Goal: Task Accomplishment & Management: Complete application form

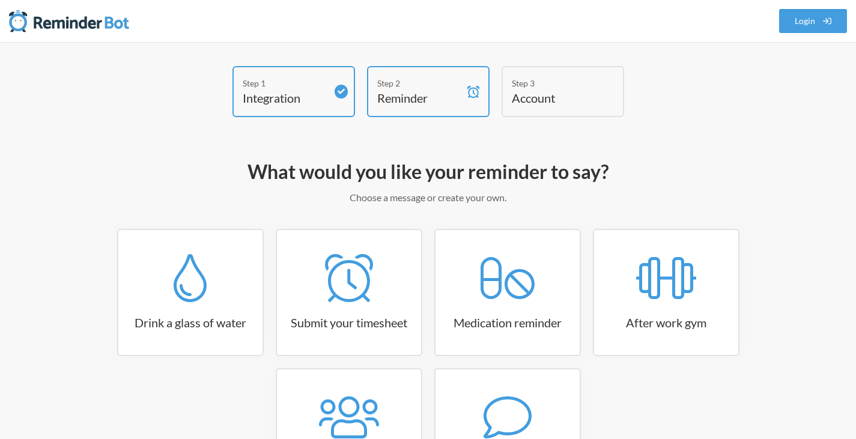
click at [438, 97] on h4 "Reminder" at bounding box center [419, 98] width 84 height 17
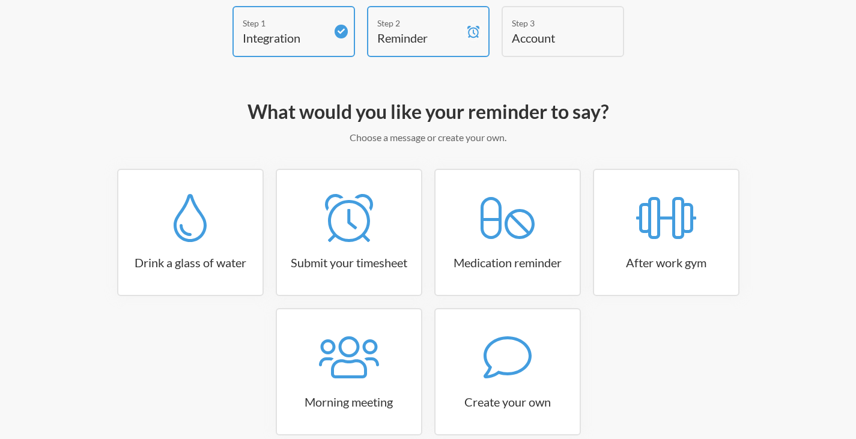
scroll to position [122, 0]
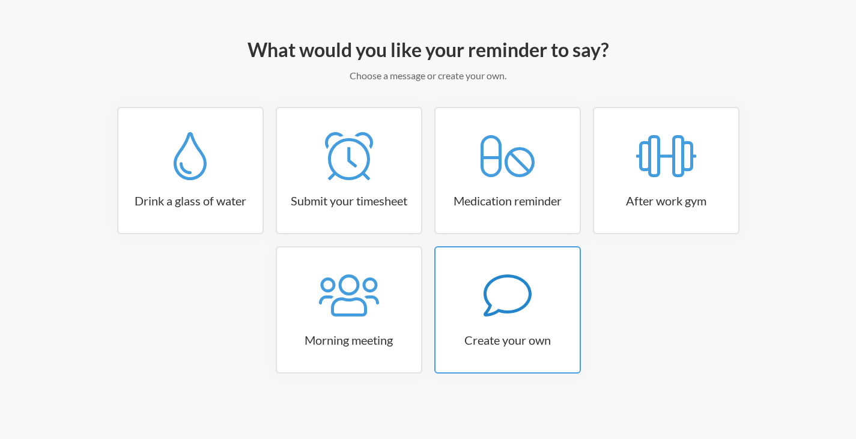
click at [496, 317] on icon at bounding box center [508, 296] width 48 height 48
select select "07:30:00"
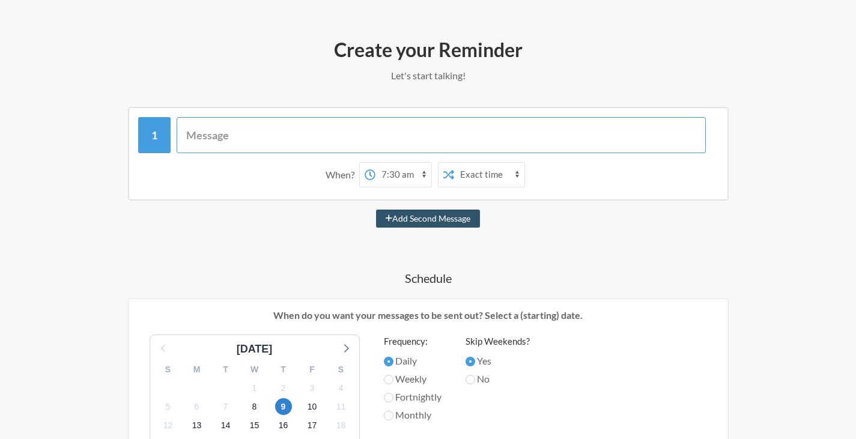
click at [314, 139] on input "text" at bounding box center [441, 135] width 529 height 36
click at [221, 124] on input "text" at bounding box center [441, 135] width 529 height 36
type input "Time to clean cache and Refresh Token"
click at [326, 178] on select "12:00 am 12:15 am 12:30 am 12:45 am 1:00 am 1:15 am 1:30 am 1:45 am 2:00 am 2:1…" at bounding box center [326, 175] width 56 height 24
select select "10:00:00"
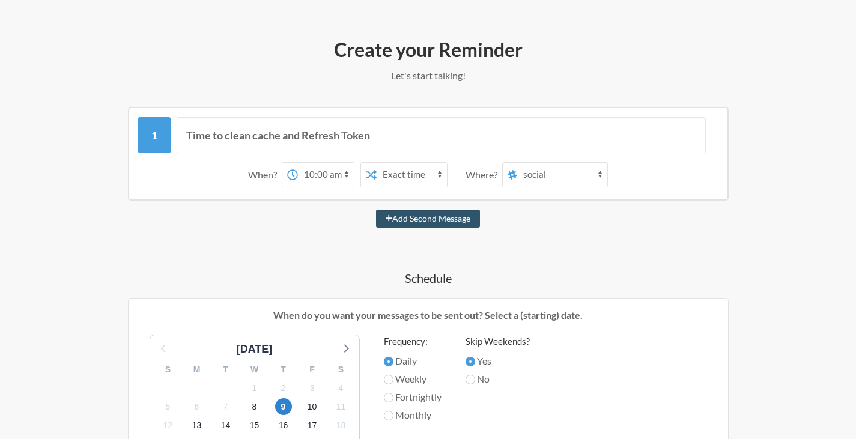
click at [298, 163] on select "12:00 am 12:15 am 12:30 am 12:45 am 1:00 am 1:15 am 1:30 am 1:45 am 2:00 am 2:1…" at bounding box center [326, 175] width 56 height 24
click at [415, 180] on select "Exact time Random time" at bounding box center [412, 175] width 70 height 24
click at [530, 175] on select "social invozio-it all-invozio redesign general api-app client-app admin-app inv…" at bounding box center [562, 175] width 90 height 24
select select "C07KKJJRHAQ"
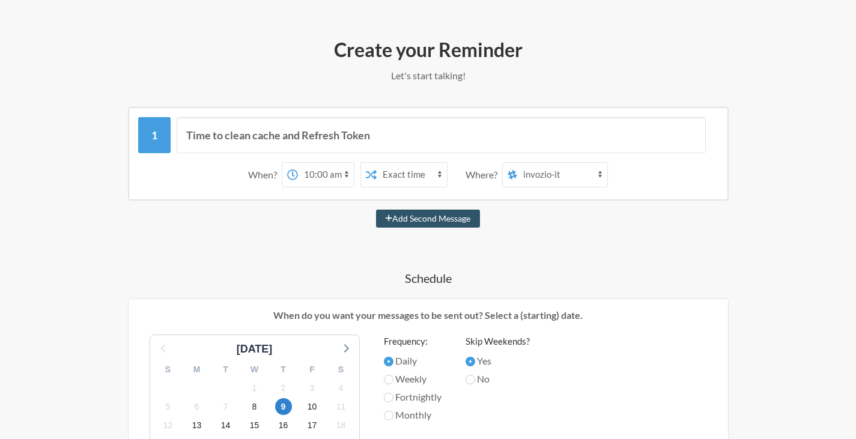
click at [518, 163] on select "social invozio-it all-invozio redesign general api-app client-app admin-app inv…" at bounding box center [562, 175] width 90 height 24
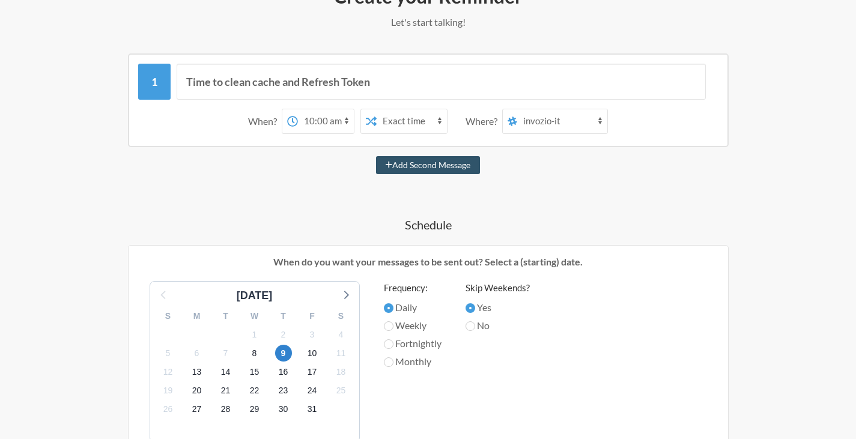
scroll to position [242, 0]
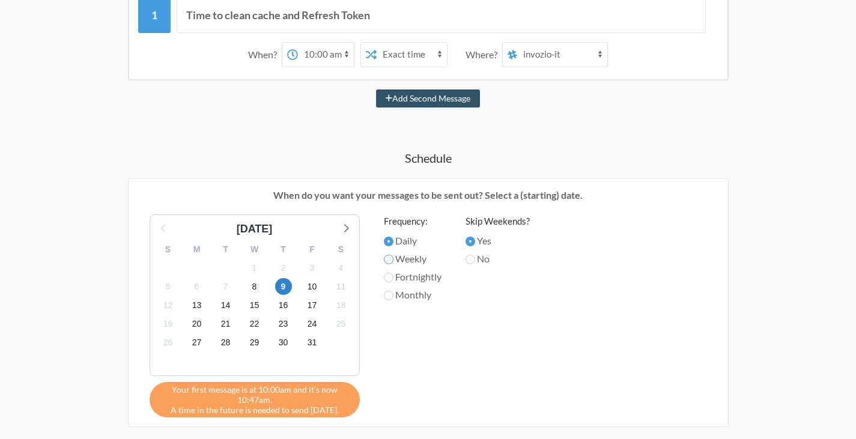
click at [390, 258] on input "Weekly" at bounding box center [389, 260] width 10 height 10
radio input "true"
click at [390, 258] on input "Weekly" at bounding box center [389, 260] width 10 height 10
click at [391, 244] on input "Daily" at bounding box center [389, 242] width 10 height 10
radio input "true"
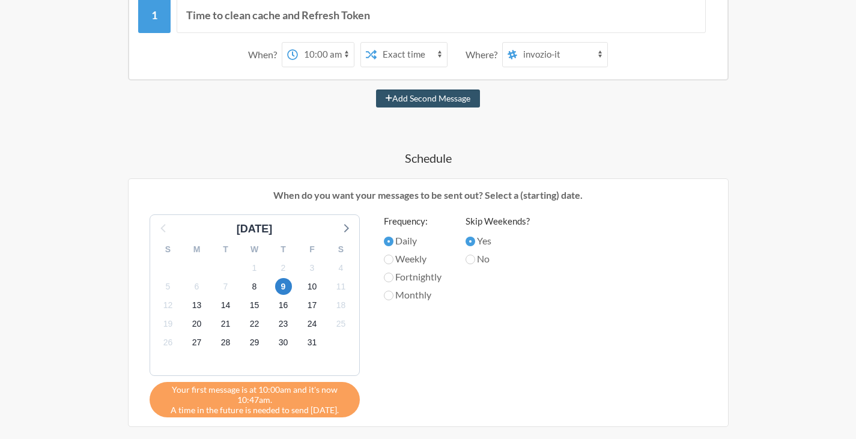
click at [405, 282] on label "Fortnightly" at bounding box center [413, 277] width 58 height 14
click at [394, 282] on input "Fortnightly" at bounding box center [389, 278] width 10 height 10
radio input "true"
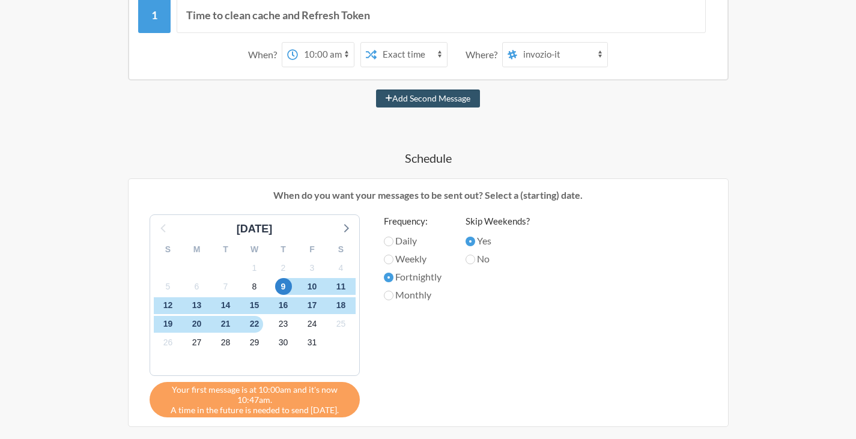
click at [405, 282] on label "Fortnightly" at bounding box center [413, 277] width 58 height 14
click at [394, 282] on input "Fortnightly" at bounding box center [389, 278] width 10 height 10
click at [406, 296] on label "Monthly" at bounding box center [413, 295] width 58 height 14
click at [394, 296] on input "Monthly" at bounding box center [389, 296] width 10 height 10
radio input "true"
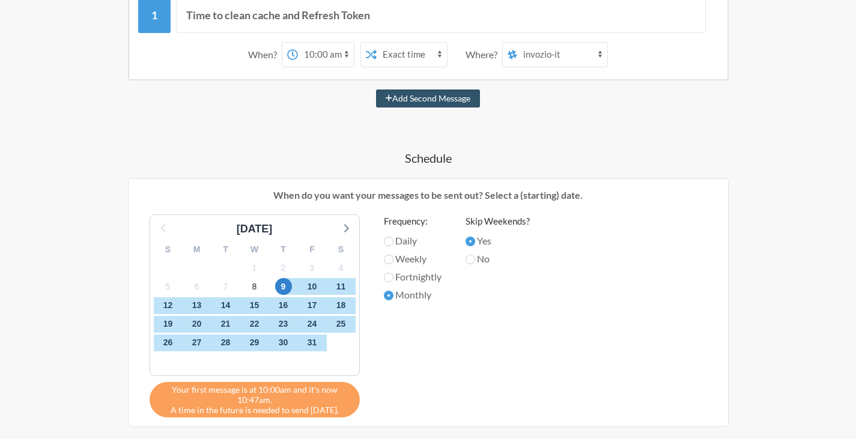
click at [405, 235] on label "Daily" at bounding box center [413, 241] width 58 height 14
click at [394, 237] on input "Daily" at bounding box center [389, 242] width 10 height 10
radio input "true"
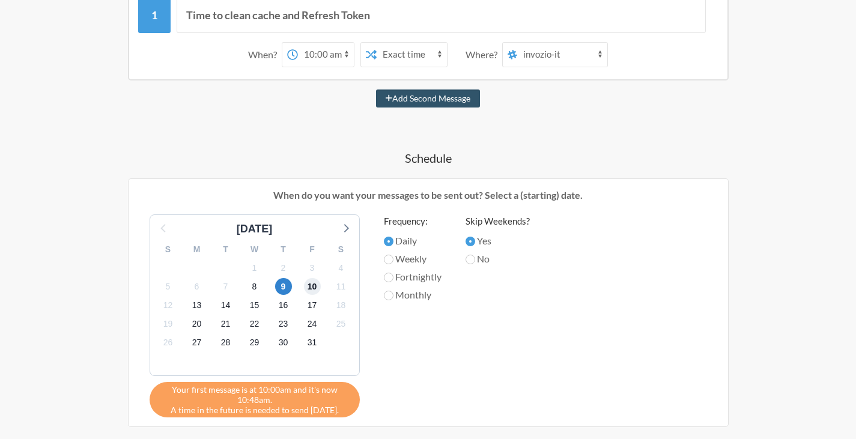
click at [312, 288] on span "10" at bounding box center [312, 286] width 17 height 17
click at [252, 286] on span "8" at bounding box center [254, 286] width 17 height 17
click at [198, 309] on span "13" at bounding box center [197, 305] width 17 height 17
click at [415, 261] on label "Weekly" at bounding box center [413, 259] width 58 height 14
click at [394, 261] on input "Weekly" at bounding box center [389, 260] width 10 height 10
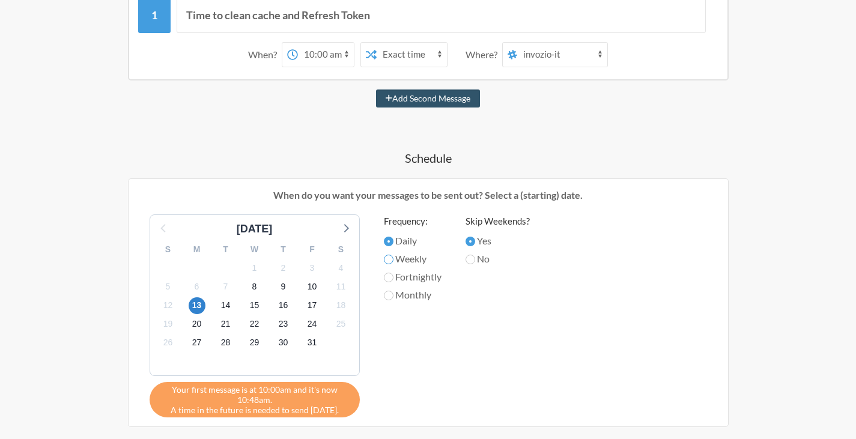
radio input "true"
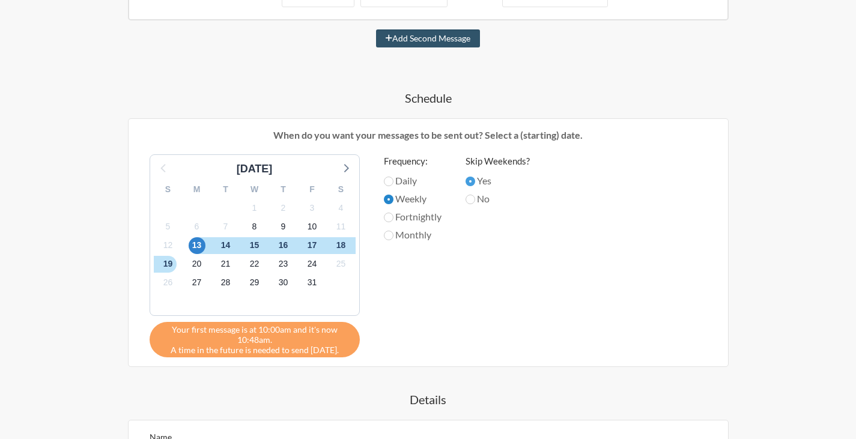
scroll to position [362, 0]
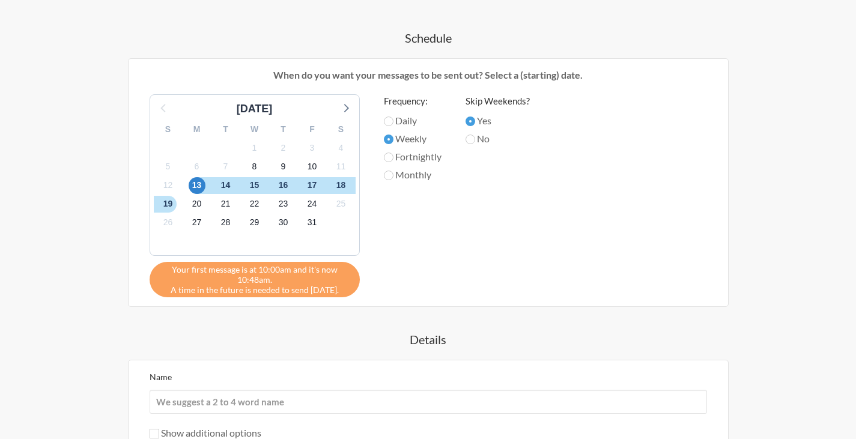
click at [436, 234] on div "Frequency: Daily Weekly Fortnightly Monthly" at bounding box center [413, 192] width 58 height 197
click at [418, 151] on label "Fortnightly" at bounding box center [413, 157] width 58 height 14
click at [416, 155] on label "Fortnightly" at bounding box center [413, 157] width 58 height 14
click at [394, 155] on input "Fortnightly" at bounding box center [389, 158] width 10 height 10
radio input "true"
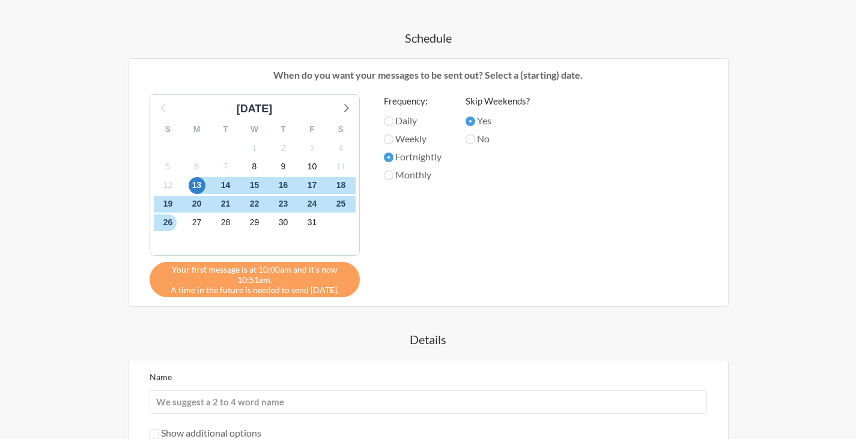
click at [416, 139] on label "Weekly" at bounding box center [413, 139] width 58 height 14
click at [394, 139] on input "Weekly" at bounding box center [389, 140] width 10 height 10
radio input "true"
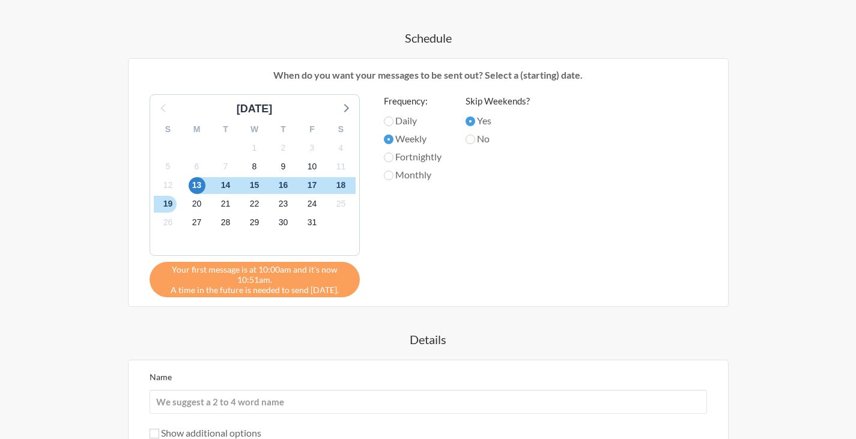
click at [415, 121] on label "Daily" at bounding box center [413, 121] width 58 height 14
click at [394, 121] on input "Daily" at bounding box center [389, 122] width 10 height 10
radio input "true"
click at [404, 180] on label "Monthly" at bounding box center [413, 175] width 58 height 14
click at [394, 180] on input "Monthly" at bounding box center [389, 176] width 10 height 10
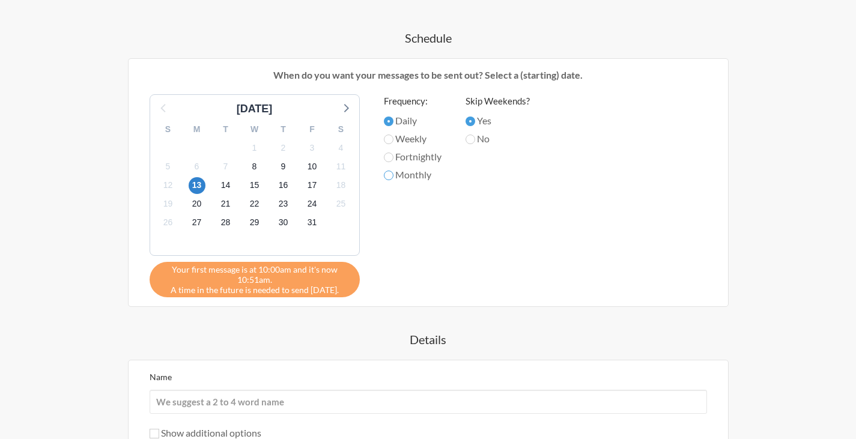
radio input "true"
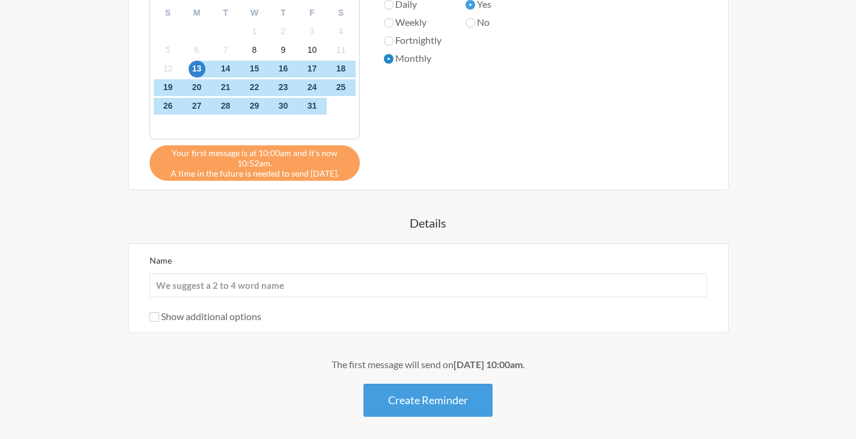
scroll to position [468, 0]
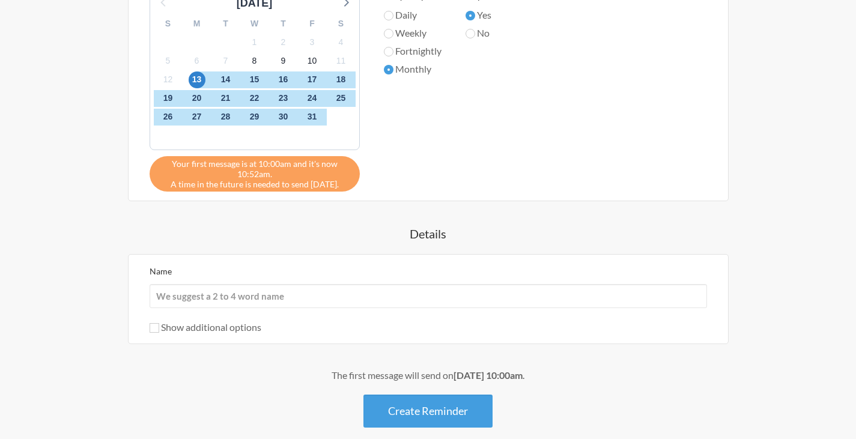
click at [396, 19] on label "Daily" at bounding box center [413, 15] width 58 height 14
click at [394, 19] on input "Daily" at bounding box center [389, 16] width 10 height 10
radio input "true"
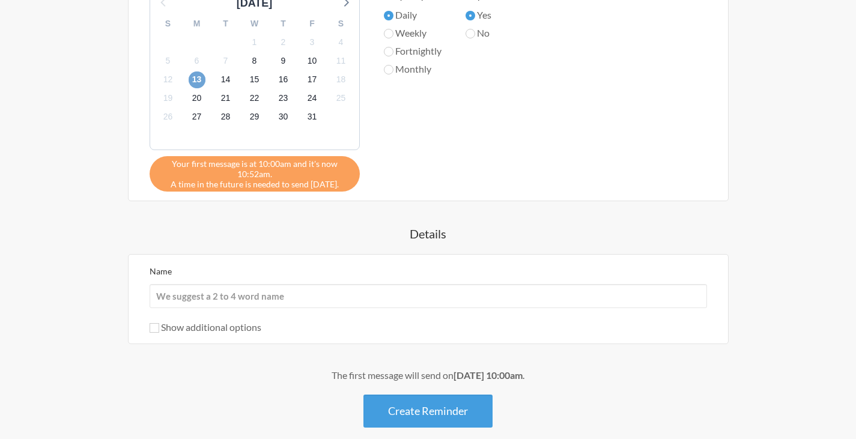
click at [199, 80] on span "13" at bounding box center [197, 80] width 17 height 17
click at [253, 64] on span "8" at bounding box center [254, 60] width 17 height 17
drag, startPoint x: 251, startPoint y: 65, endPoint x: 286, endPoint y: 62, distance: 35.6
click at [286, 62] on div "S M T W T F S 28 29 30 1 2 3 4 5 6 7 8 9 10 11 12 13 14 15 16 17 18 19 20 21 22…" at bounding box center [254, 80] width 209 height 138
click at [286, 62] on span "9" at bounding box center [283, 60] width 17 height 17
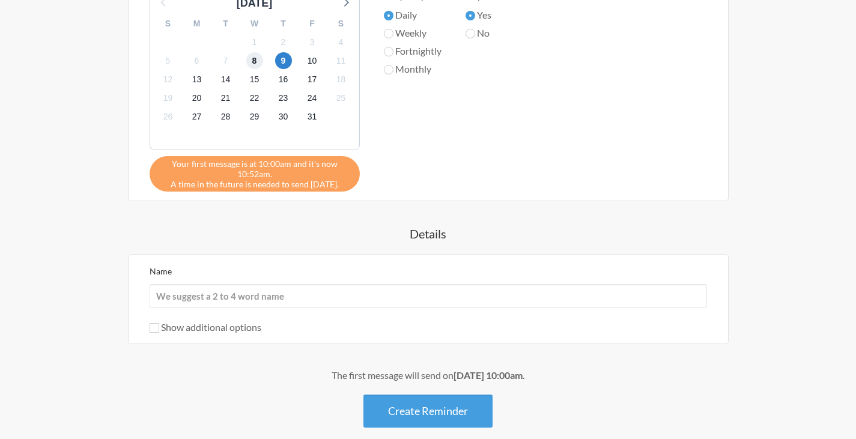
click at [259, 63] on span "8" at bounding box center [254, 60] width 17 height 17
click at [195, 78] on span "13" at bounding box center [197, 80] width 17 height 17
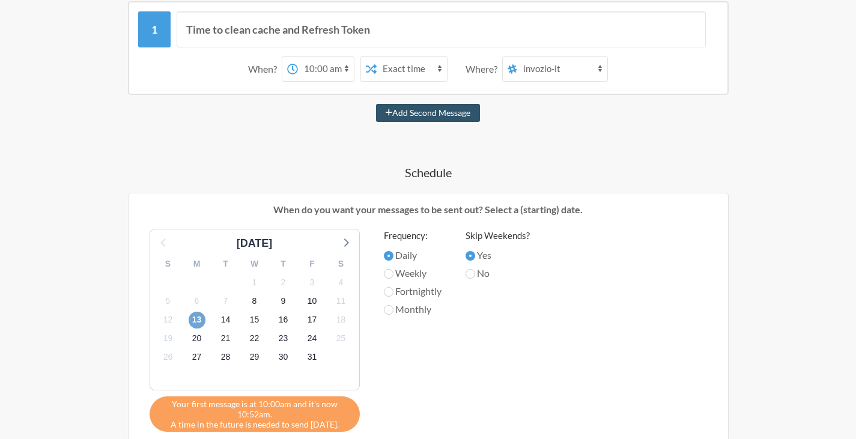
scroll to position [288, 0]
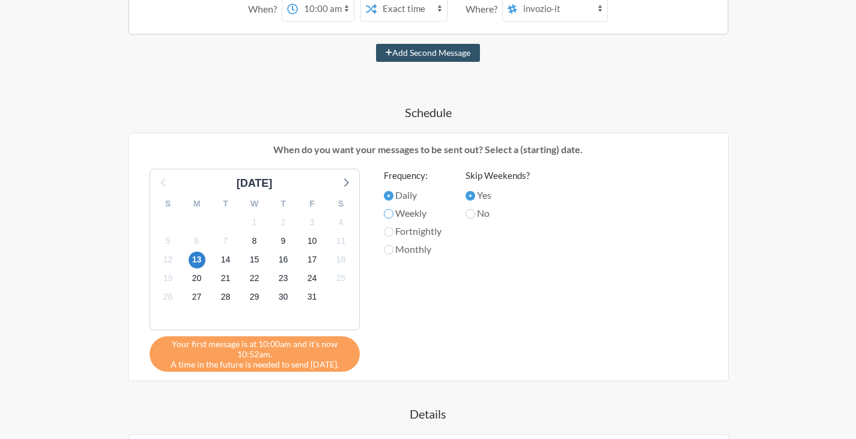
click at [388, 211] on input "Weekly" at bounding box center [389, 214] width 10 height 10
radio input "true"
click at [230, 263] on span "14" at bounding box center [226, 260] width 17 height 17
click at [280, 260] on span "16" at bounding box center [283, 260] width 17 height 17
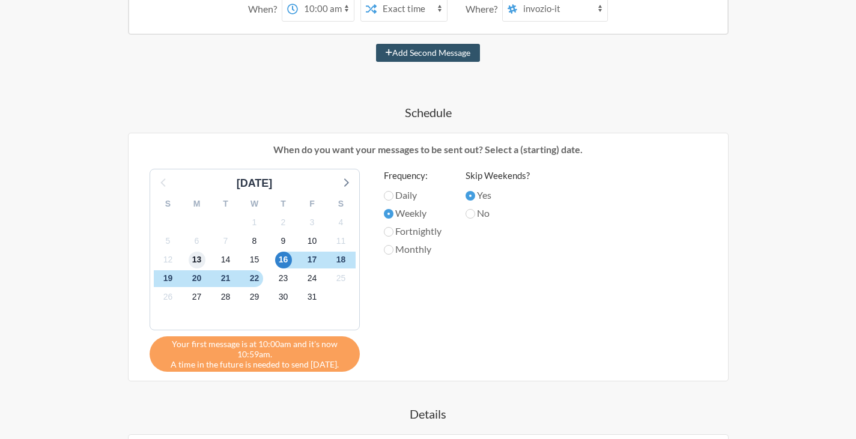
click at [202, 259] on span "13" at bounding box center [197, 260] width 17 height 17
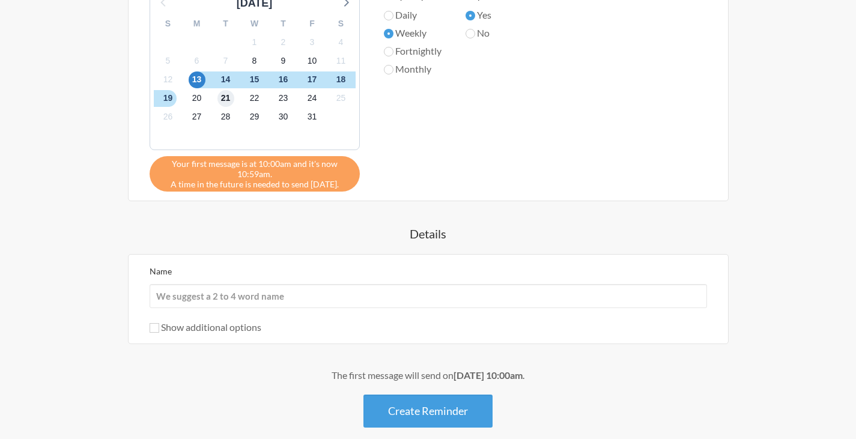
click at [231, 96] on span "21" at bounding box center [226, 98] width 17 height 17
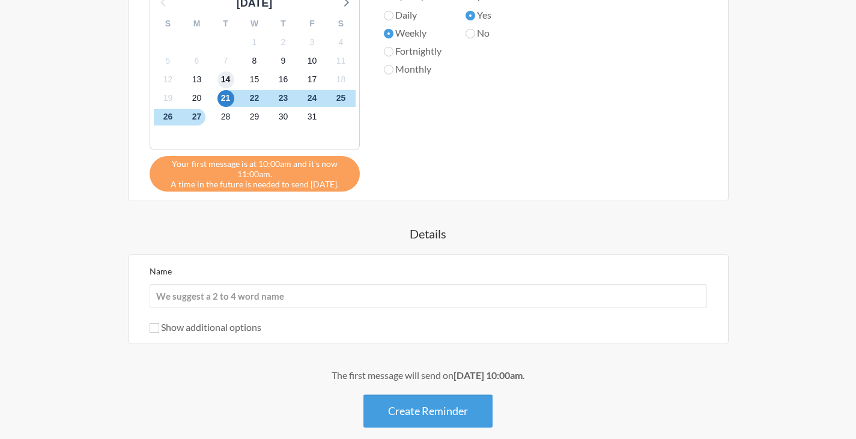
click at [231, 78] on span "14" at bounding box center [226, 80] width 17 height 17
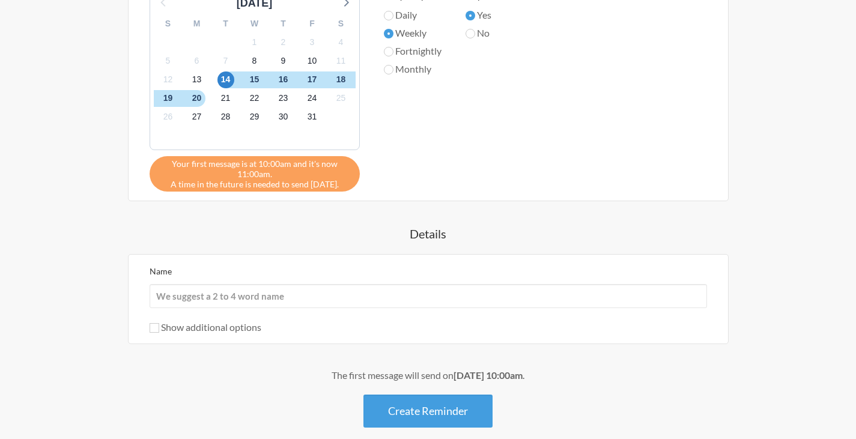
click at [408, 11] on label "Daily" at bounding box center [413, 15] width 58 height 14
click at [394, 11] on input "Daily" at bounding box center [389, 16] width 10 height 10
radio input "true"
click at [204, 79] on span "13" at bounding box center [197, 80] width 17 height 17
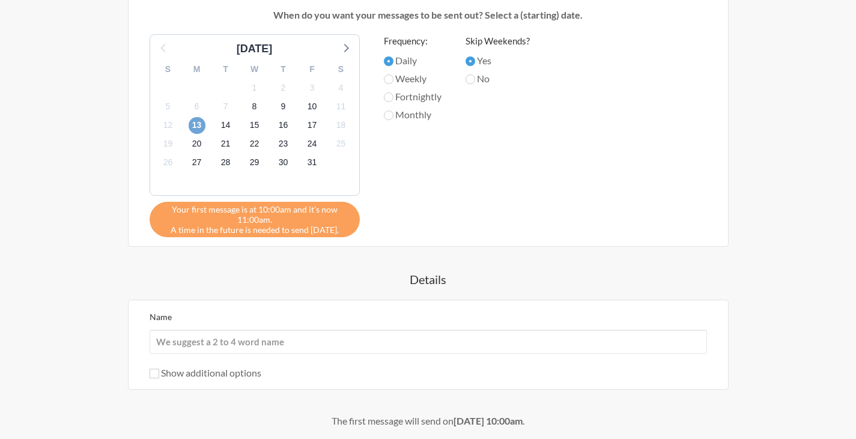
scroll to position [408, 0]
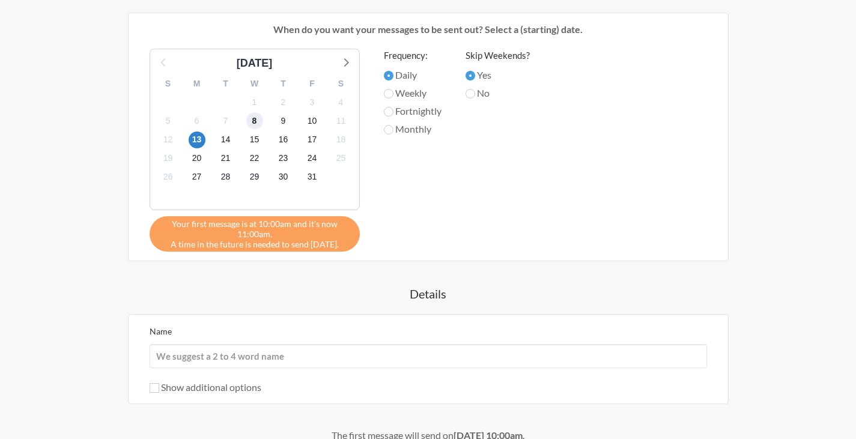
click at [261, 121] on span "8" at bounding box center [254, 120] width 17 height 17
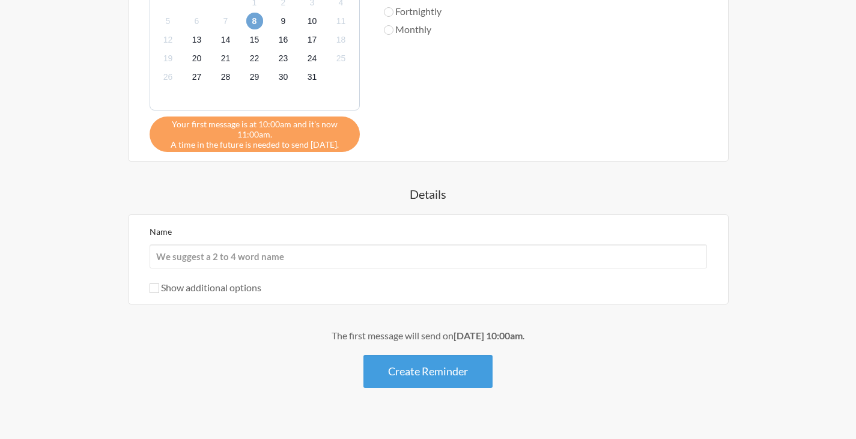
scroll to position [528, 0]
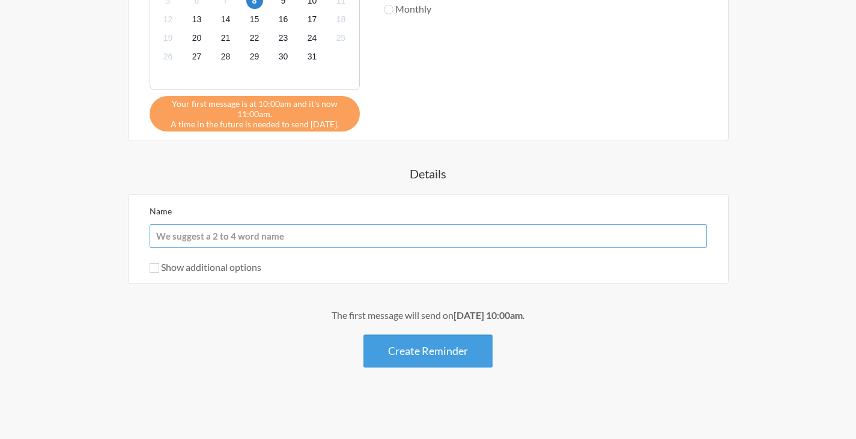
click at [264, 241] on input "Name" at bounding box center [429, 236] width 558 height 24
type input "Cache and token renew"
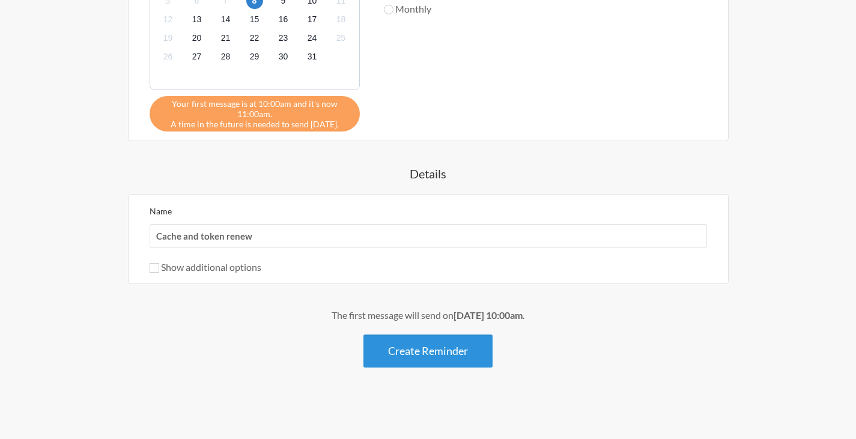
click at [418, 350] on button "Create Reminder" at bounding box center [428, 351] width 129 height 33
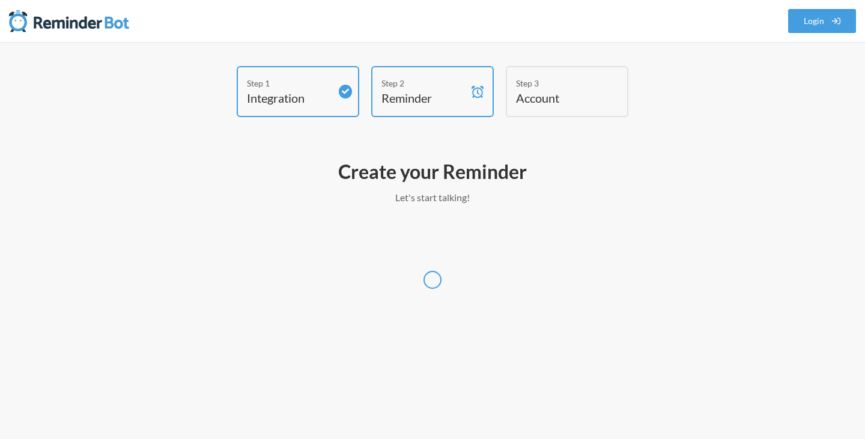
select select "UTC"
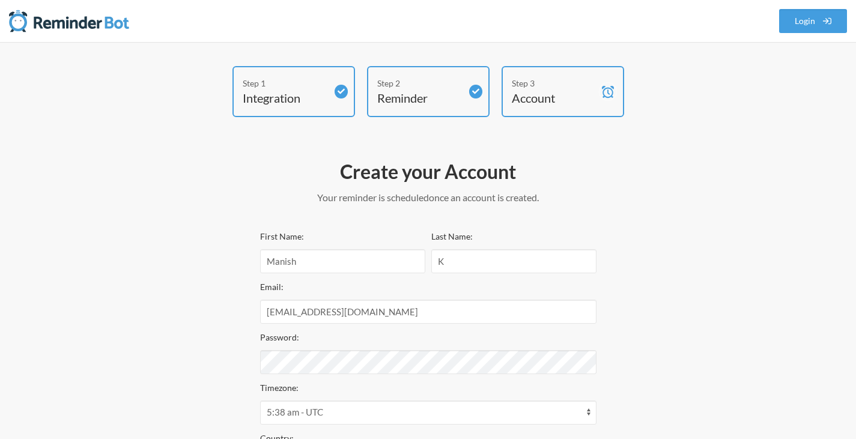
select select "IN"
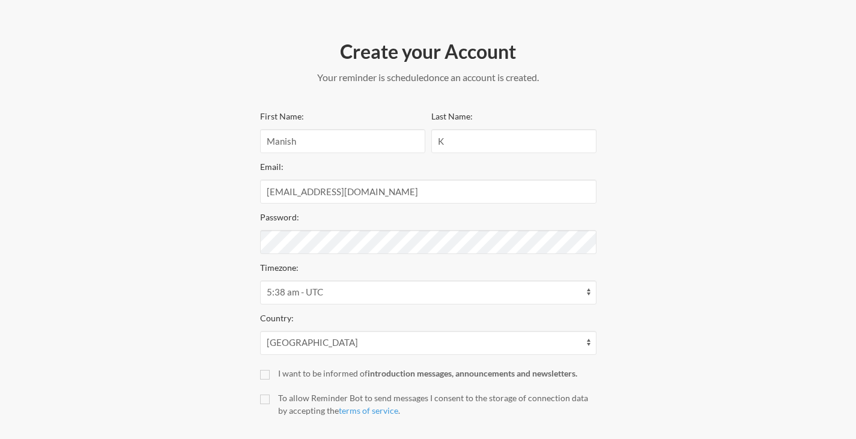
scroll to position [184, 0]
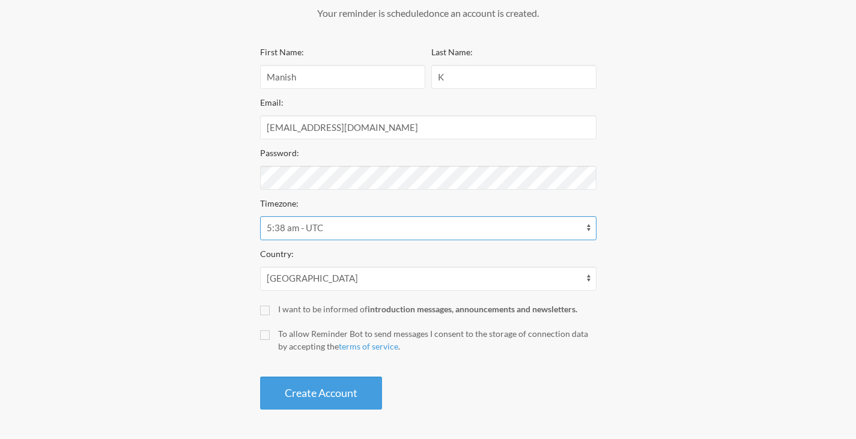
click at [413, 221] on select "12:38 am - America/[GEOGRAPHIC_DATA] 12:38 am - America/[GEOGRAPHIC_DATA] 12:38…" at bounding box center [428, 228] width 336 height 24
select select "[GEOGRAPHIC_DATA]/[GEOGRAPHIC_DATA]"
click at [260, 216] on select "12:38 am - America/[GEOGRAPHIC_DATA] 12:38 am - America/[GEOGRAPHIC_DATA] 12:38…" at bounding box center [428, 228] width 336 height 24
click at [291, 332] on div "To allow Reminder Bot to send messages I consent to the storage of connection d…" at bounding box center [437, 339] width 318 height 25
click at [270, 332] on input "To allow Reminder Bot to send messages I consent to the storage of connection d…" at bounding box center [265, 335] width 10 height 10
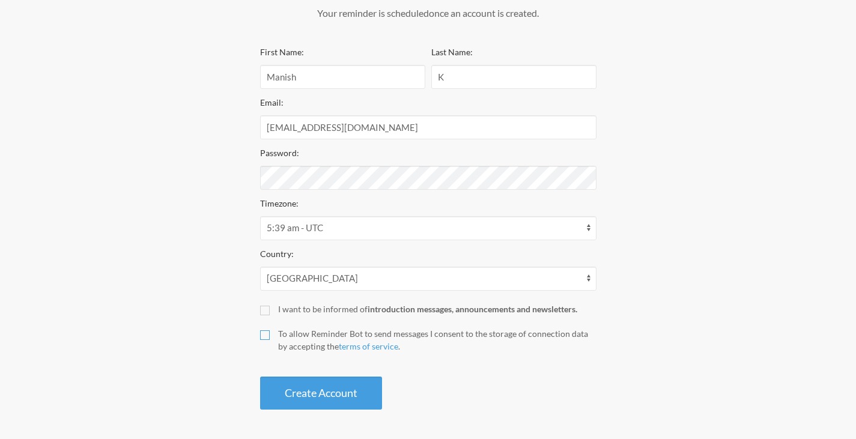
checkbox input "true"
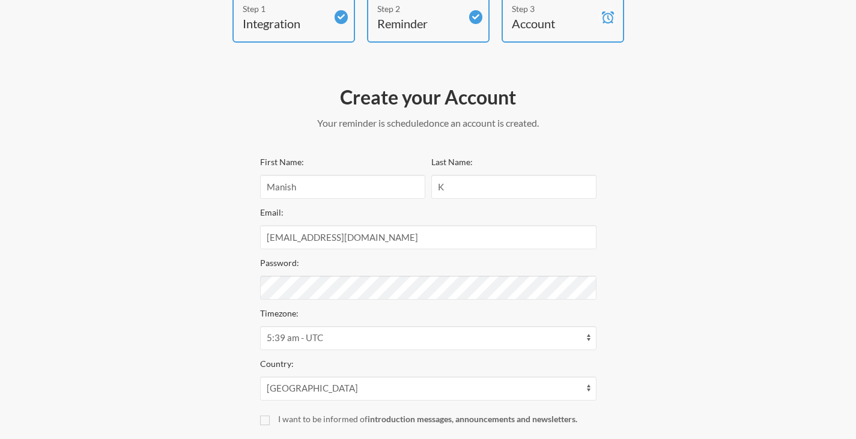
scroll to position [124, 0]
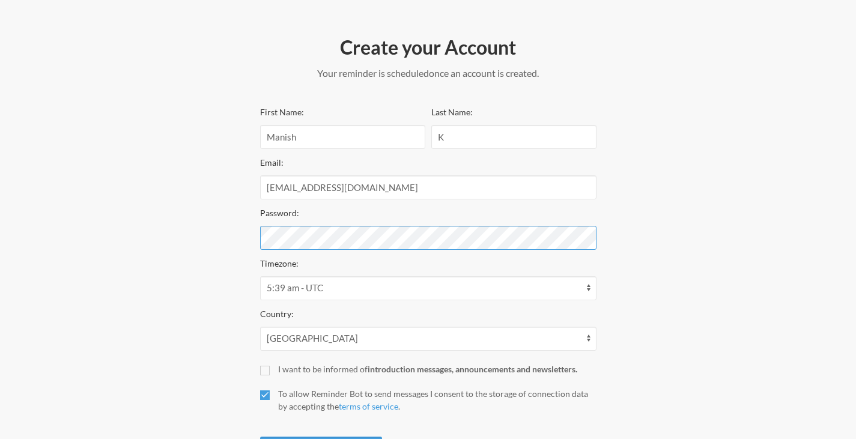
click at [129, 217] on div "Step 1 Integration Step 2 Reminder Step 3 Account Create your Account Your remi…" at bounding box center [428, 209] width 721 height 534
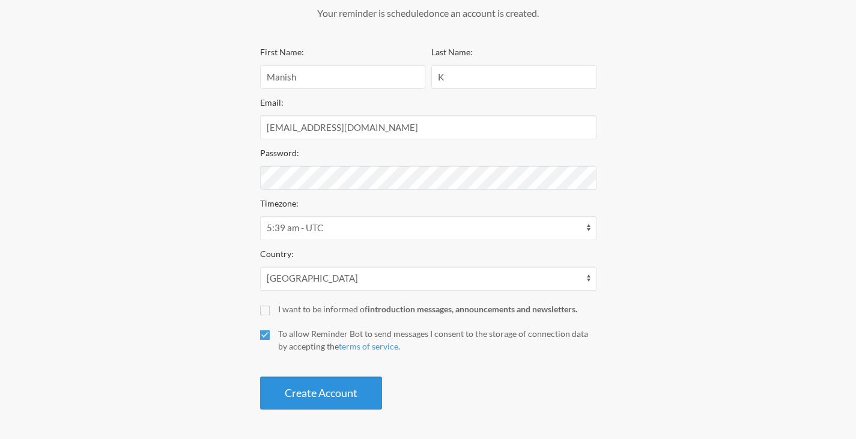
click at [297, 406] on button "Create Account" at bounding box center [321, 393] width 122 height 33
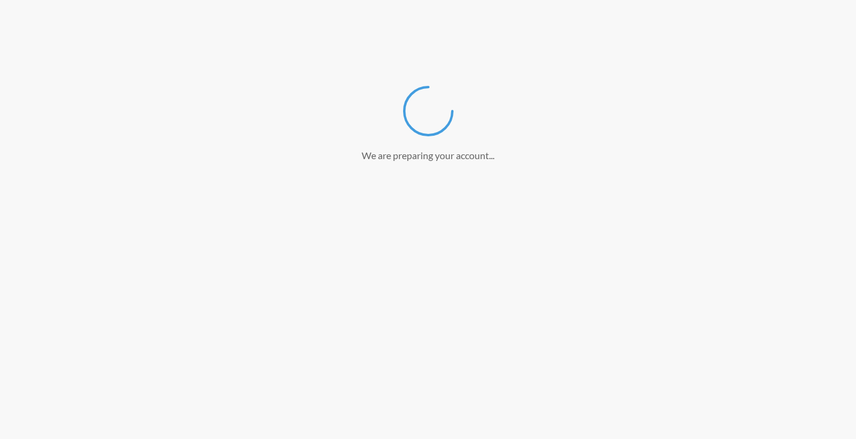
scroll to position [139, 0]
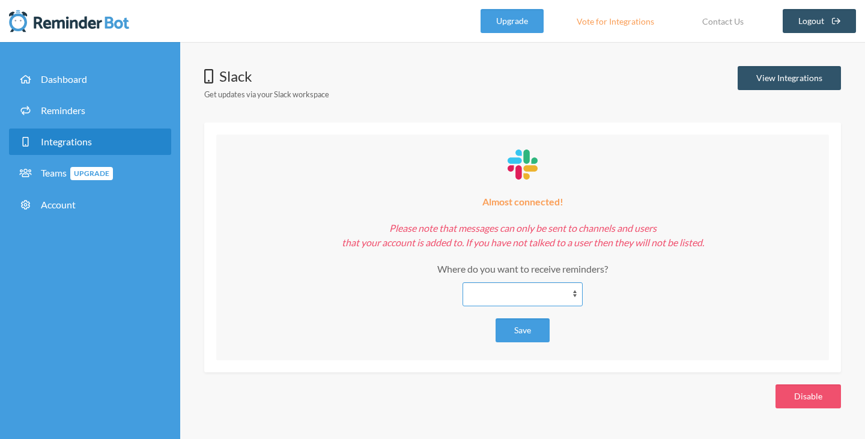
click at [535, 294] on select "**********" at bounding box center [523, 294] width 120 height 24
select select "**********"
click at [463, 282] on select "**********" at bounding box center [523, 294] width 120 height 24
click at [518, 333] on button "Save" at bounding box center [523, 330] width 54 height 24
